Goal: Find specific page/section: Find specific page/section

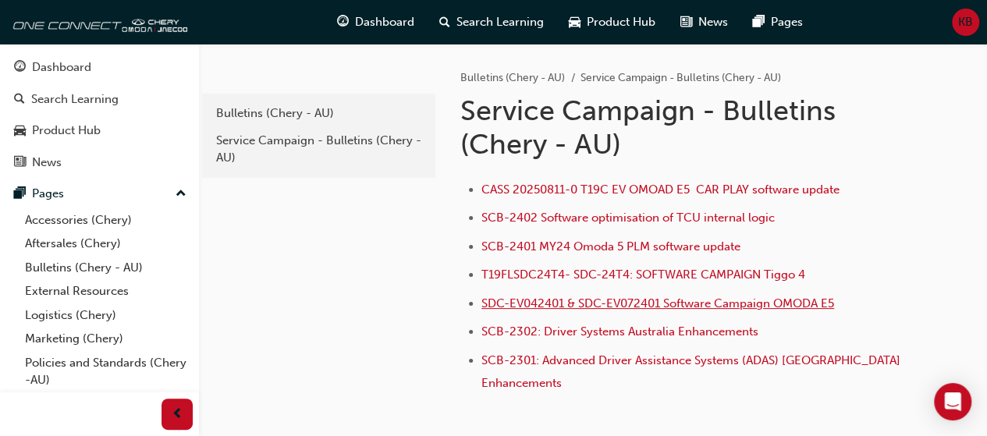
click at [535, 302] on span "SDC-EV042401 & SDC-EV072401 Software Campaign OMODA E5" at bounding box center [657, 304] width 353 height 14
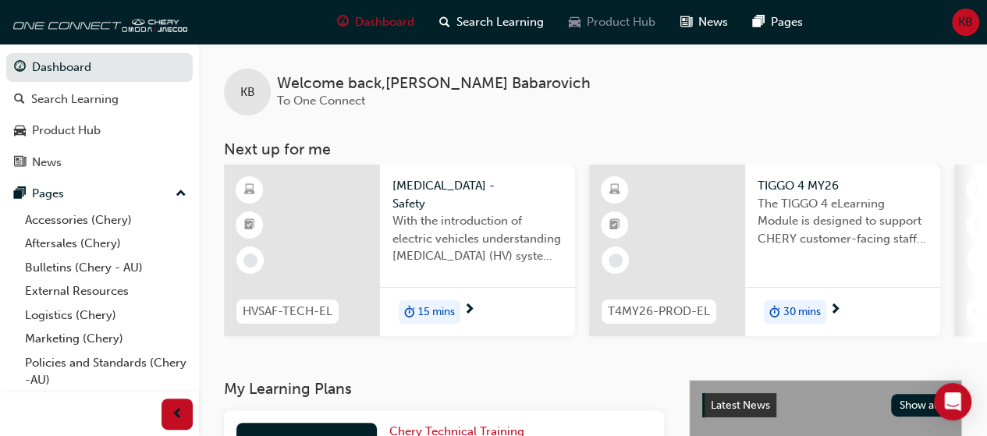
click at [602, 29] on span "Product Hub" at bounding box center [621, 22] width 69 height 18
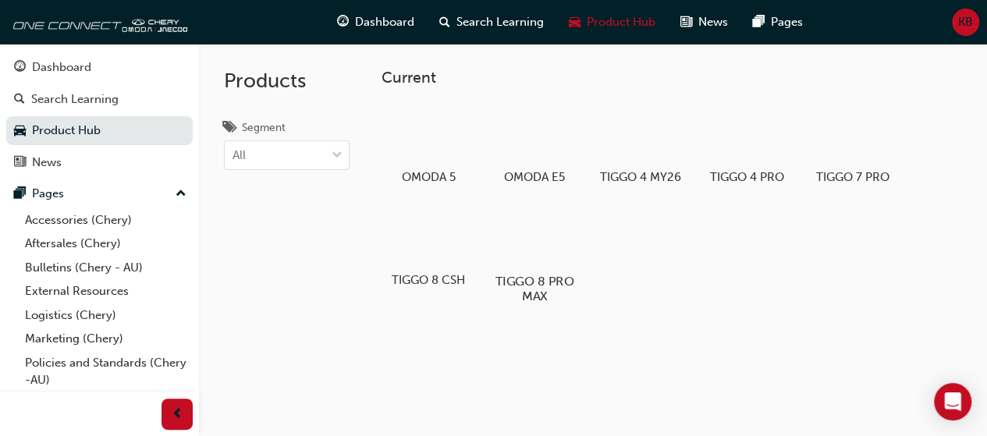
click at [552, 255] on div at bounding box center [534, 236] width 87 height 62
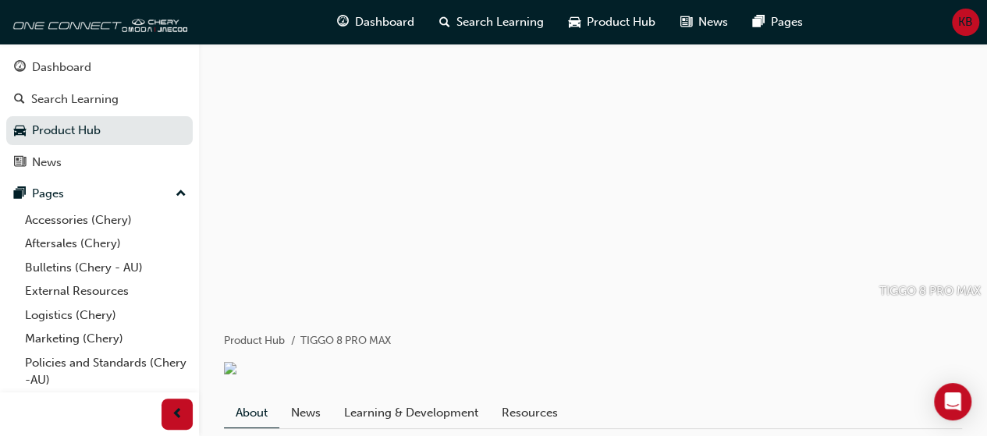
scroll to position [382, 0]
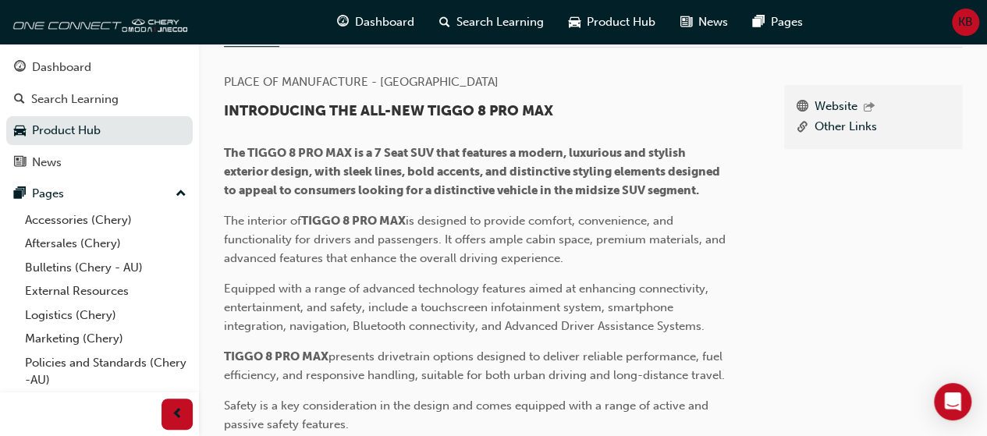
click at [531, 47] on link "Resources" at bounding box center [530, 32] width 80 height 30
